Goal: Transaction & Acquisition: Purchase product/service

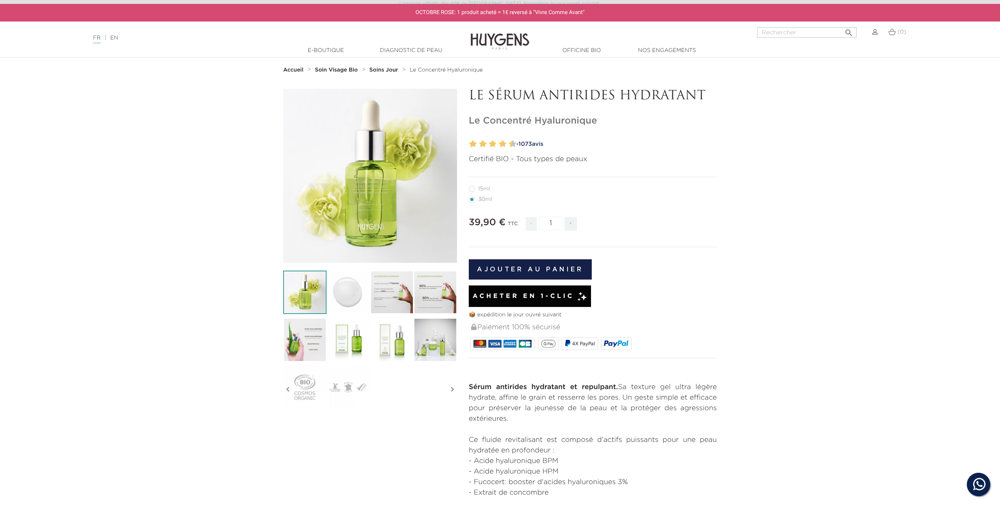
scroll to position [15, 0]
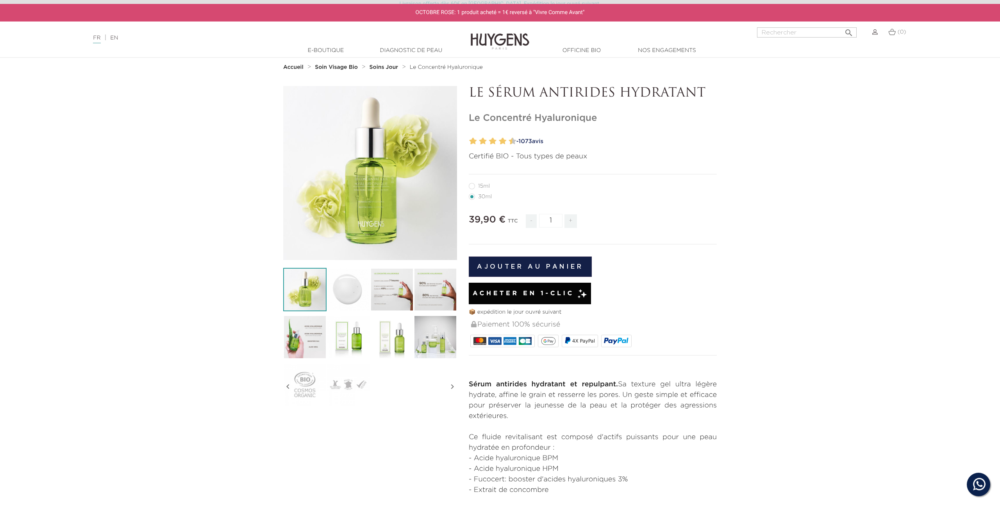
click at [494, 45] on img at bounding box center [500, 36] width 59 height 30
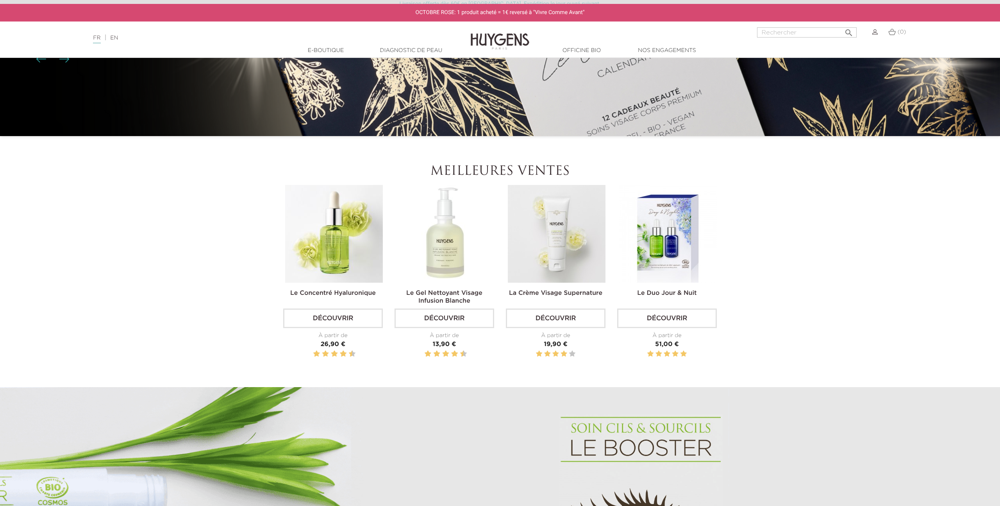
scroll to position [463, 0]
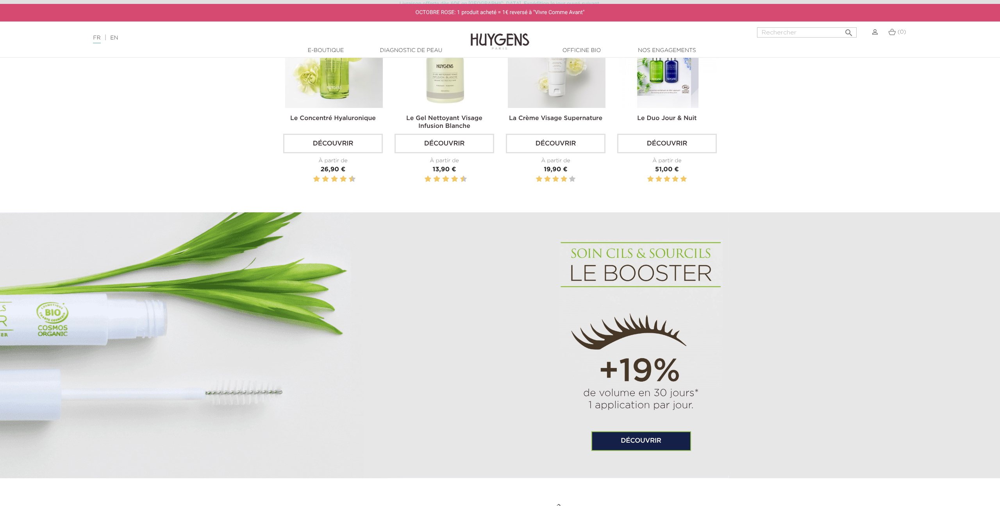
click at [352, 86] on img at bounding box center [334, 59] width 98 height 98
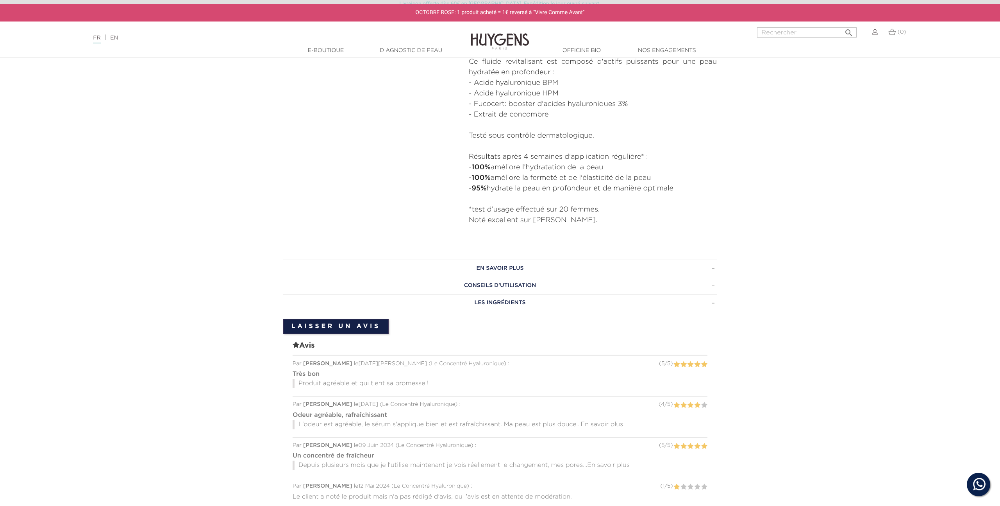
scroll to position [587, 0]
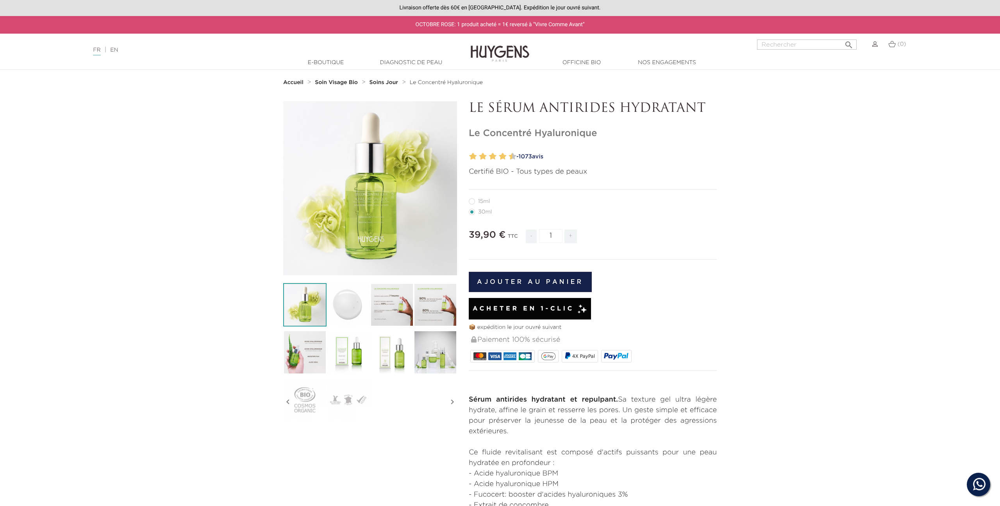
scroll to position [15, 0]
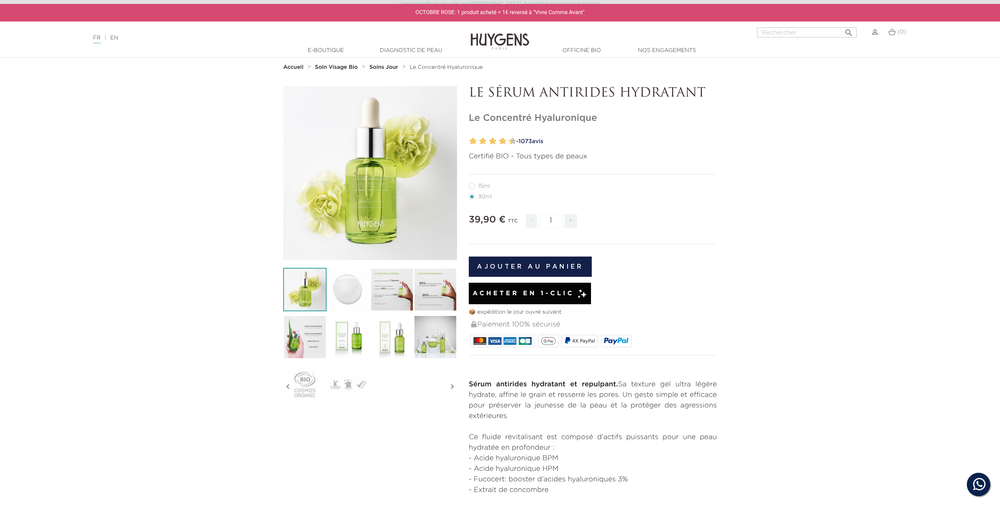
click at [695, 199] on li "30ml" at bounding box center [591, 196] width 244 height 11
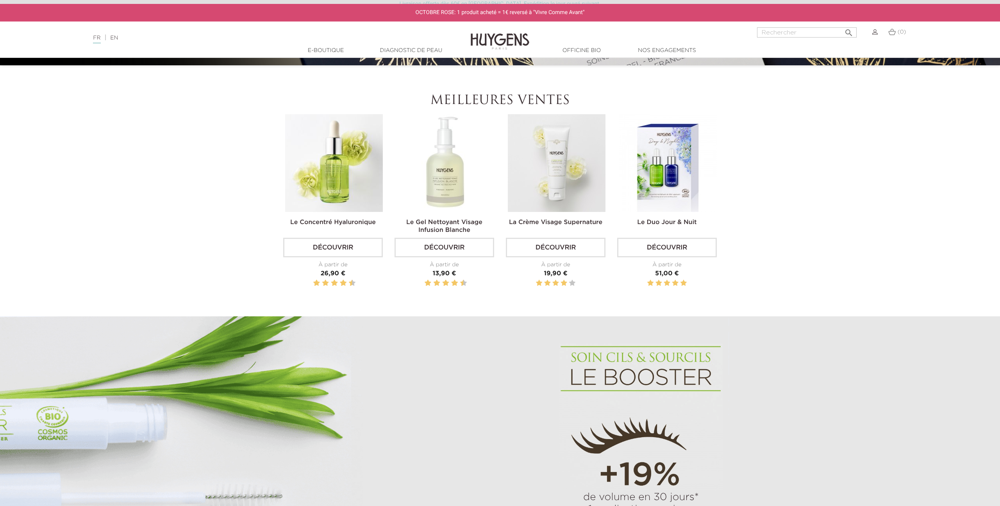
scroll to position [336, 0]
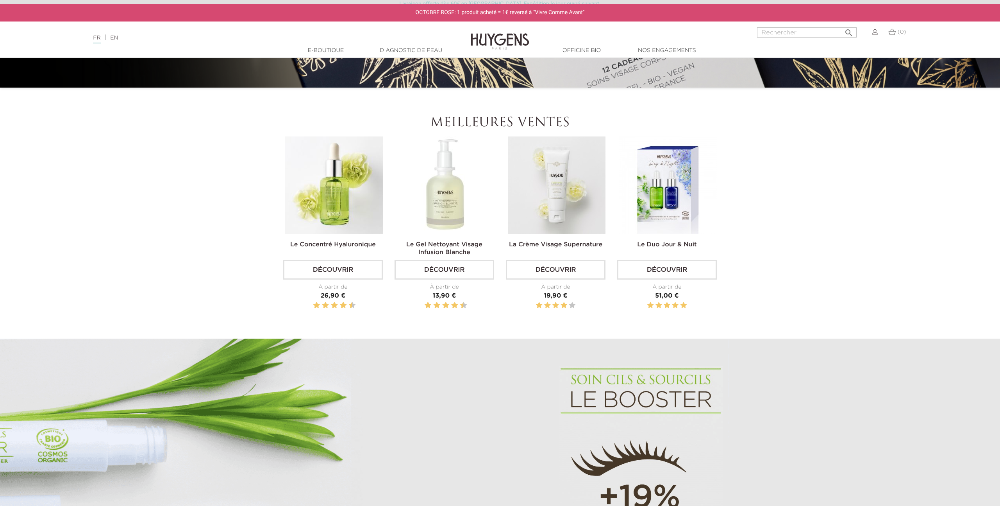
click at [462, 182] on img at bounding box center [446, 185] width 98 height 98
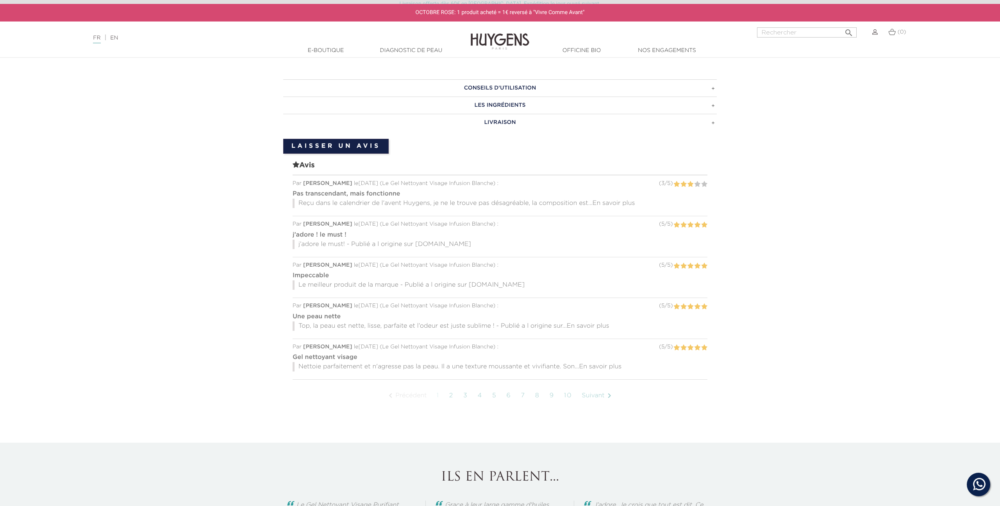
scroll to position [531, 0]
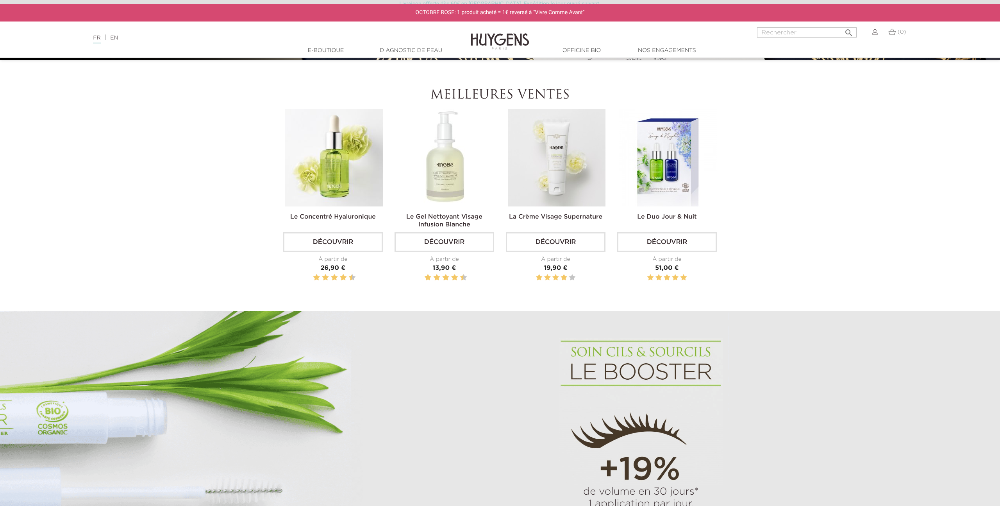
scroll to position [361, 0]
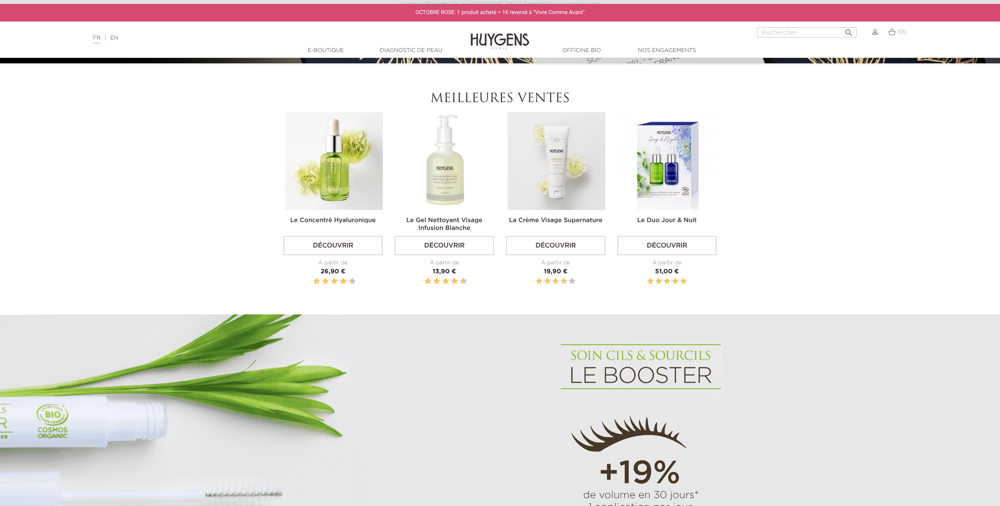
click at [550, 180] on img at bounding box center [557, 161] width 98 height 98
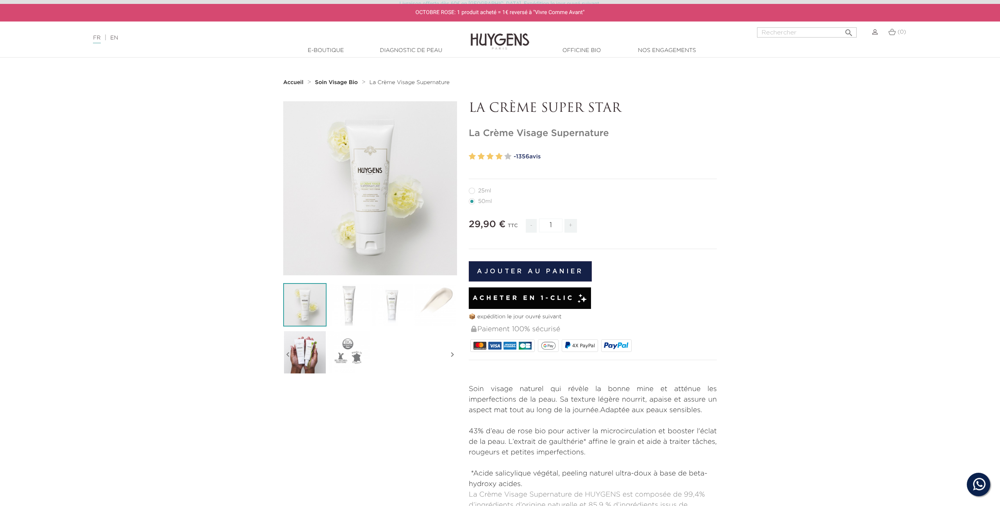
scroll to position [2, 0]
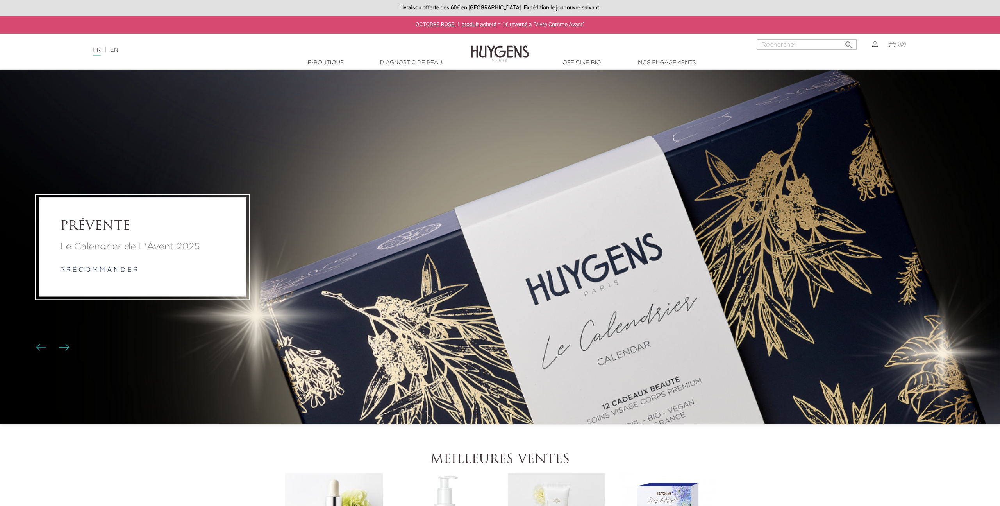
scroll to position [361, 0]
